Goal: Download file/media

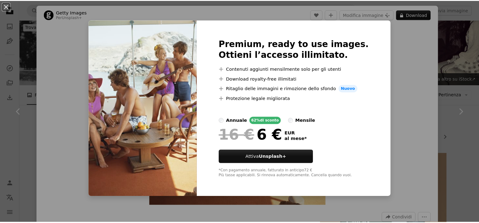
scroll to position [3776, 0]
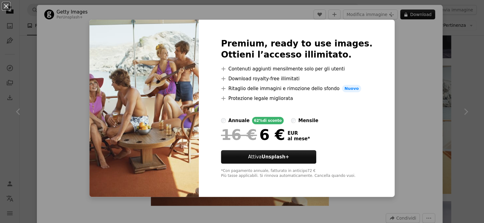
click at [408, 54] on div "An X shape Premium, ready to use images. Ottieni l’accesso illimitato. A plus s…" at bounding box center [242, 111] width 484 height 223
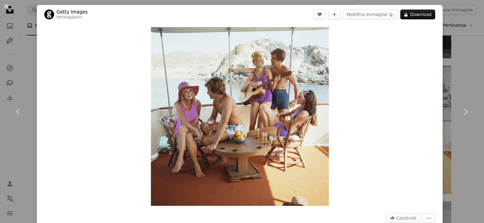
click at [6, 6] on button "An X shape" at bounding box center [5, 5] width 7 height 7
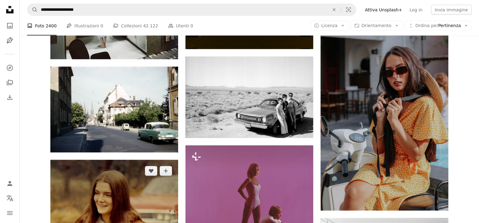
scroll to position [16082, 0]
